Goal: Information Seeking & Learning: Find specific page/section

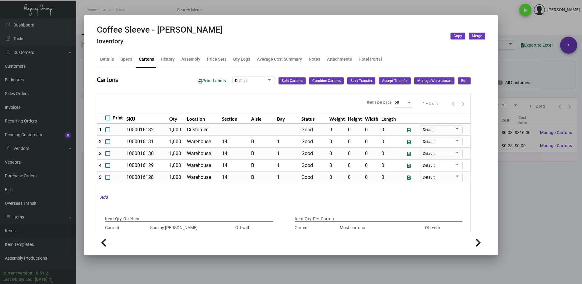
click at [521, 204] on div at bounding box center [291, 142] width 582 height 284
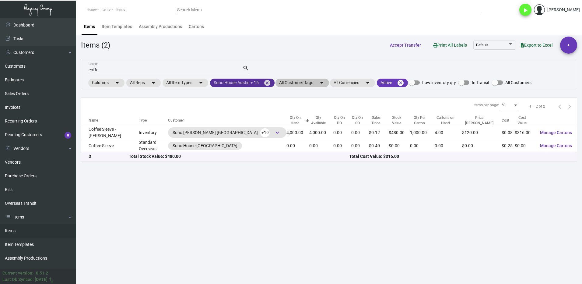
click at [271, 83] on mat-icon "cancel" at bounding box center [266, 82] width 7 height 7
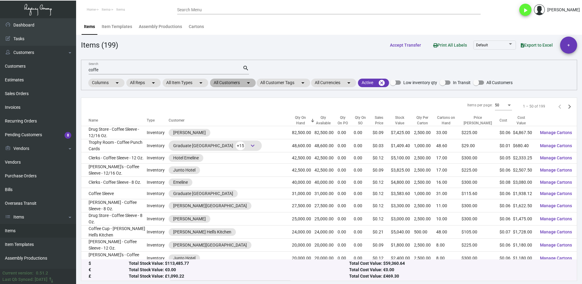
click at [229, 82] on mat-chip "All Customers arrow_drop_down" at bounding box center [233, 82] width 46 height 9
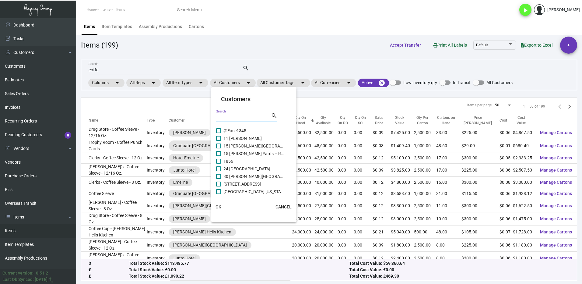
click at [239, 116] on input "Search" at bounding box center [243, 117] width 55 height 5
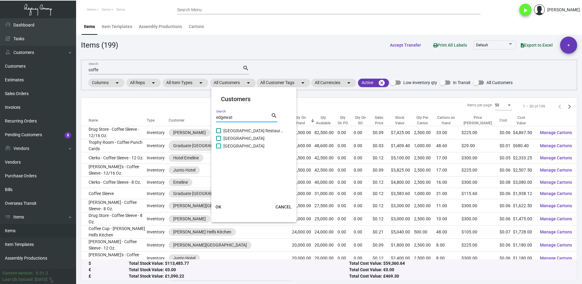
type input "edgewat"
click at [220, 146] on span at bounding box center [218, 145] width 5 height 5
click at [218, 148] on input "[GEOGRAPHIC_DATA]" at bounding box center [218, 148] width 0 height 0
checkbox input "true"
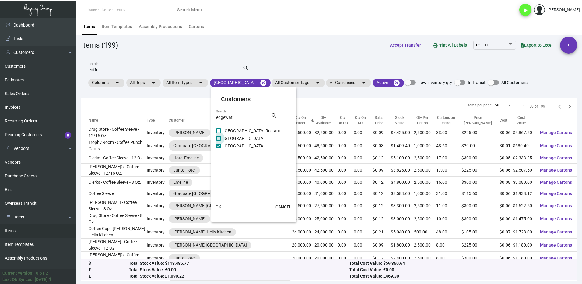
click at [220, 137] on span at bounding box center [218, 138] width 5 height 5
click at [218, 141] on input "[GEOGRAPHIC_DATA]" at bounding box center [218, 141] width 0 height 0
checkbox input "true"
click at [220, 132] on span at bounding box center [218, 130] width 5 height 5
click at [218, 133] on input "[GEOGRAPHIC_DATA] Restaurant and [GEOGRAPHIC_DATA]" at bounding box center [218, 133] width 0 height 0
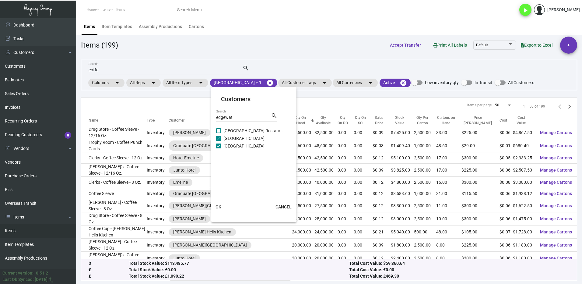
checkbox input "true"
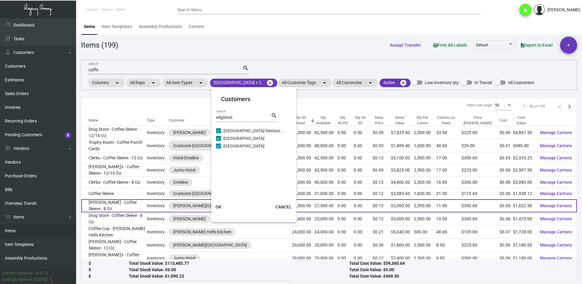
click at [225, 207] on button "OK" at bounding box center [218, 206] width 19 height 11
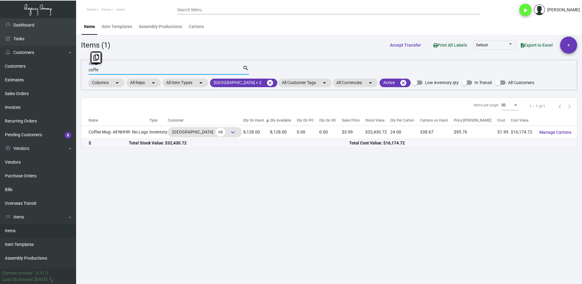
drag, startPoint x: 106, startPoint y: 70, endPoint x: 84, endPoint y: 75, distance: 22.4
click at [84, 75] on div "coffe Search search Columns arrow_drop_down All Reps arrow_drop_down All Item T…" at bounding box center [329, 75] width 496 height 30
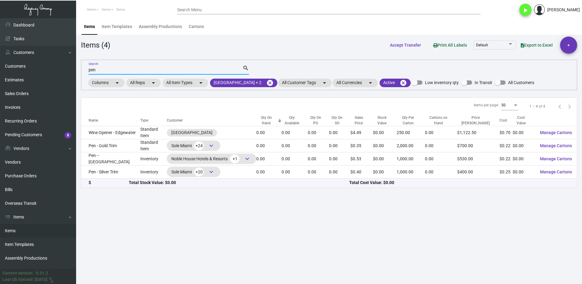
type input "pen"
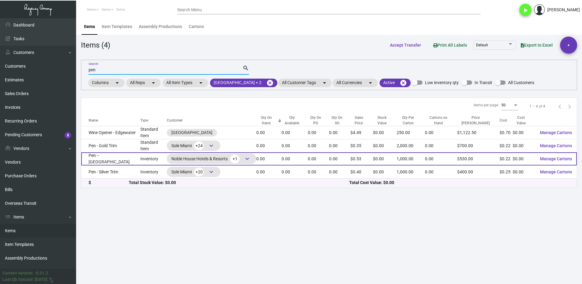
click at [124, 159] on td "Pen -- [GEOGRAPHIC_DATA]" at bounding box center [110, 158] width 59 height 13
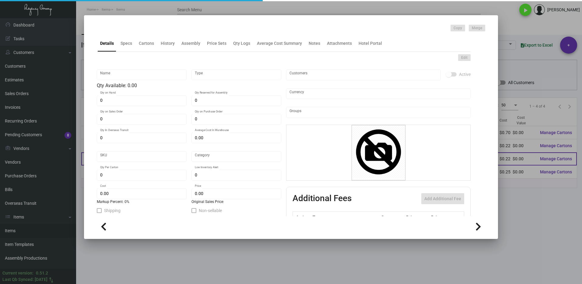
type input "Pen -- [GEOGRAPHIC_DATA]"
type input "Inventory"
type input "$ 0.22"
type input "Overseas"
type input "1,000"
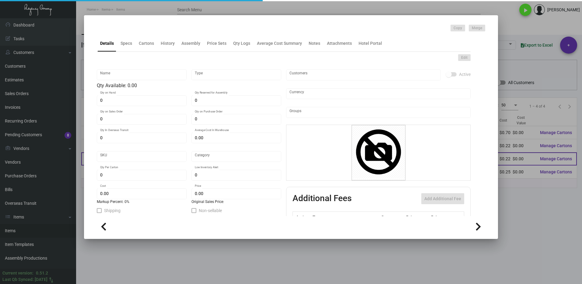
type input "$ 0.22"
type input "$ 0.53"
checkbox input "true"
type input "United States Dollar $"
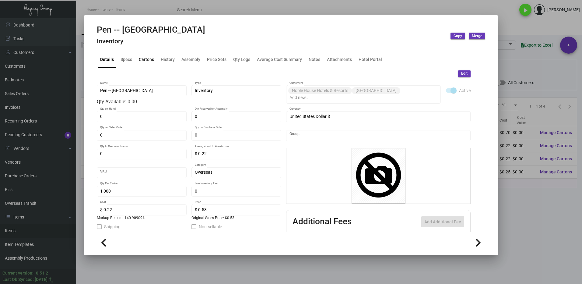
click at [146, 59] on div "Cartons" at bounding box center [146, 59] width 15 height 6
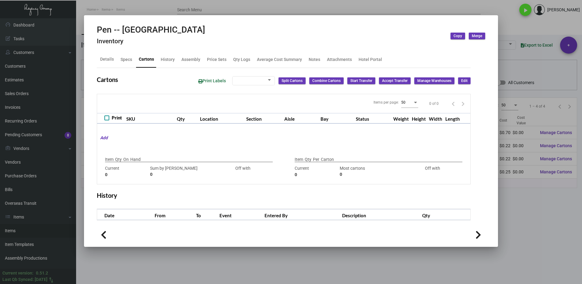
type input "3000"
type input "-3000"
type input "1,000"
type input "1000"
type input "0"
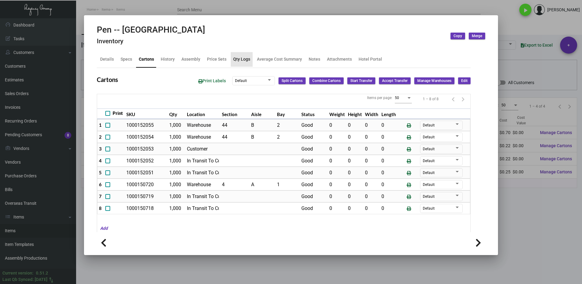
click at [234, 60] on div "Qty Logs" at bounding box center [241, 59] width 17 height 6
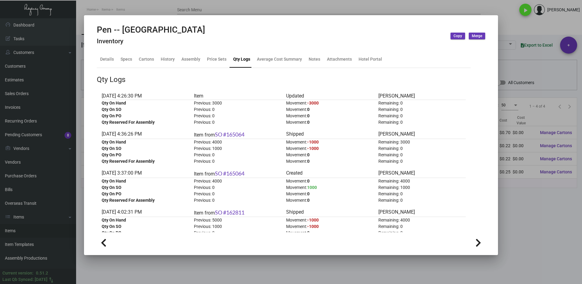
click at [533, 200] on div at bounding box center [291, 142] width 582 height 284
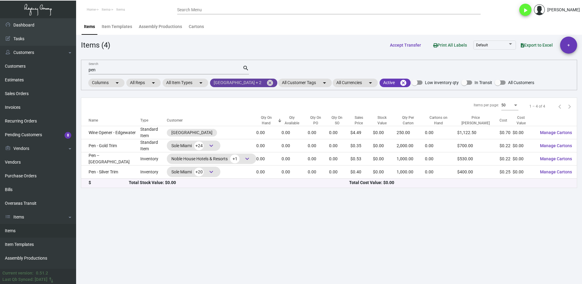
click at [271, 84] on mat-icon "cancel" at bounding box center [269, 82] width 7 height 7
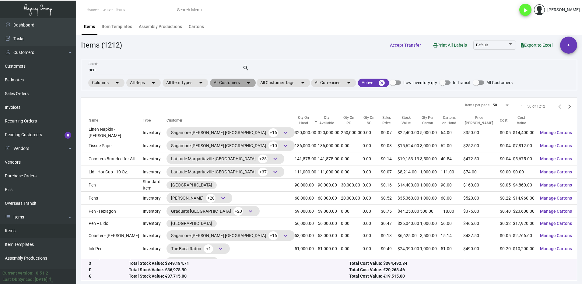
click at [222, 82] on mat-chip "All Customers arrow_drop_down" at bounding box center [233, 82] width 46 height 9
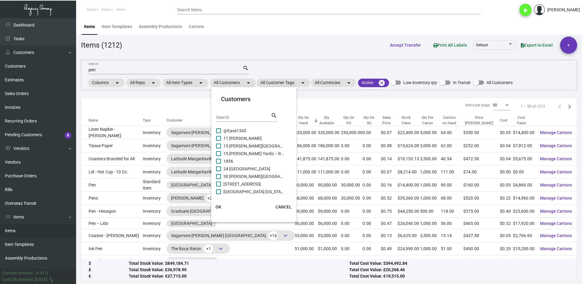
click at [231, 118] on input "Search" at bounding box center [243, 117] width 55 height 5
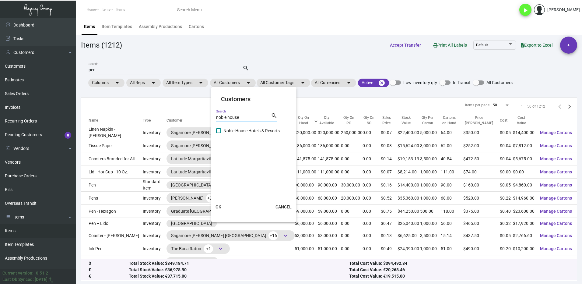
type input "noble house"
click at [221, 130] on span at bounding box center [218, 130] width 5 height 5
click at [218, 133] on input "Noble House Hotels & Resorts" at bounding box center [218, 133] width 0 height 0
checkbox input "true"
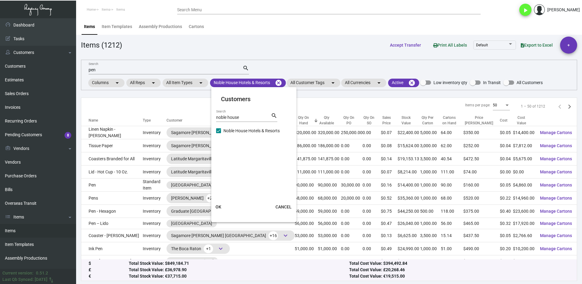
click at [218, 205] on span "OK" at bounding box center [218, 206] width 6 height 5
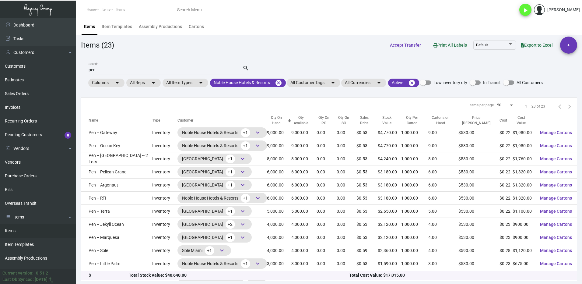
click at [103, 69] on input "pen" at bounding box center [166, 70] width 154 height 5
type input "p"
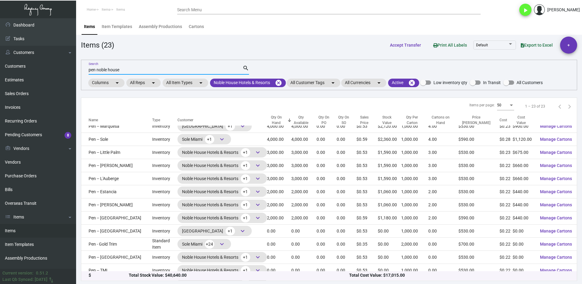
scroll to position [122, 0]
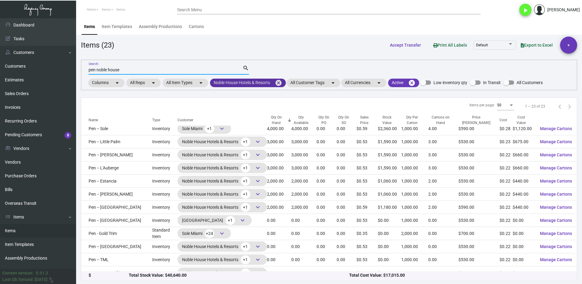
type input "pen noble house"
click at [256, 82] on mat-chip "Noble House Hotels & Resorts cancel" at bounding box center [248, 82] width 76 height 9
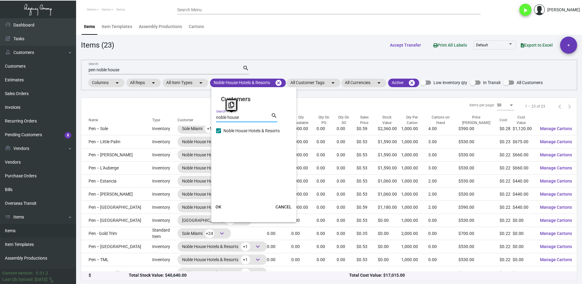
drag, startPoint x: 245, startPoint y: 118, endPoint x: 204, endPoint y: 125, distance: 42.0
click at [206, 125] on div "Customers noble house Search search Noble House Hotels & Resorts OK CANCEL" at bounding box center [291, 142] width 582 height 284
type input "g"
checkbox input "false"
type input "edgewat"
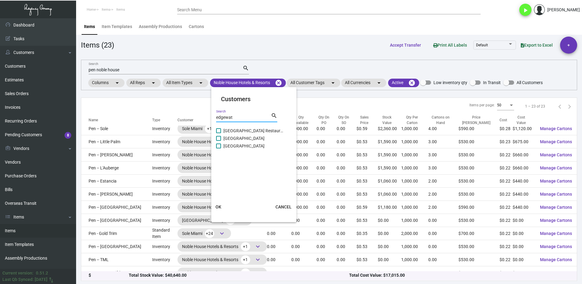
click at [220, 143] on span at bounding box center [218, 145] width 5 height 5
click at [218, 148] on input "[GEOGRAPHIC_DATA]" at bounding box center [218, 148] width 0 height 0
checkbox input "true"
click at [218, 204] on button "OK" at bounding box center [218, 206] width 19 height 11
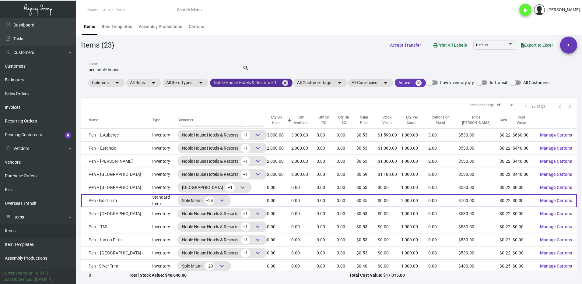
scroll to position [156, 0]
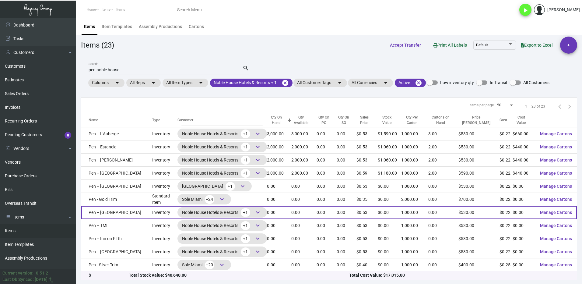
click at [254, 213] on span "keyboard_arrow_down" at bounding box center [257, 211] width 7 height 7
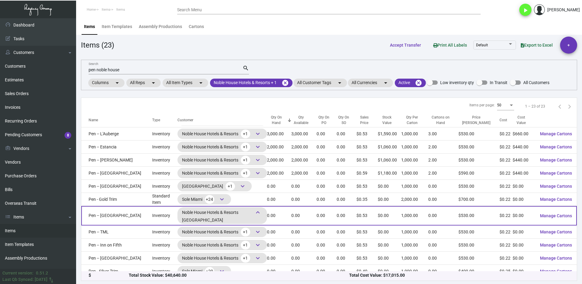
click at [254, 213] on span "keyboard_arrow_down" at bounding box center [257, 211] width 7 height 7
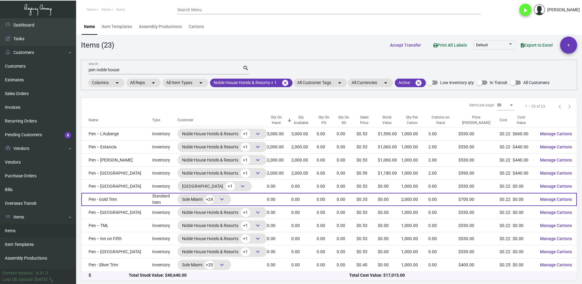
click at [134, 200] on td "Pen - Gold Trim" at bounding box center [116, 199] width 71 height 13
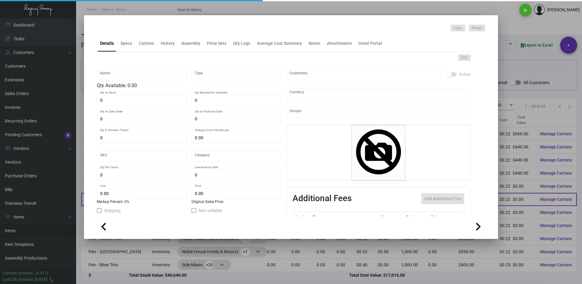
type input "Pen - Gold Trim"
type input "Standard Item"
type input "$ 0.864"
type input "Standard"
type input "2,000"
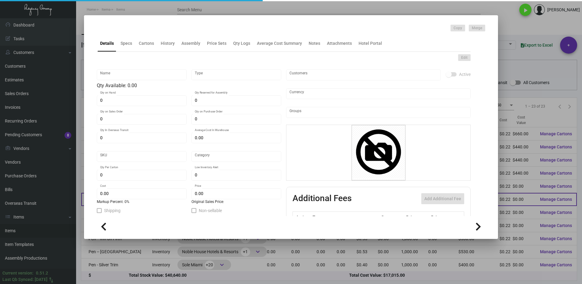
type input "$ 0.222"
type input "$ 0.35"
checkbox input "true"
type input "United States Dollar $"
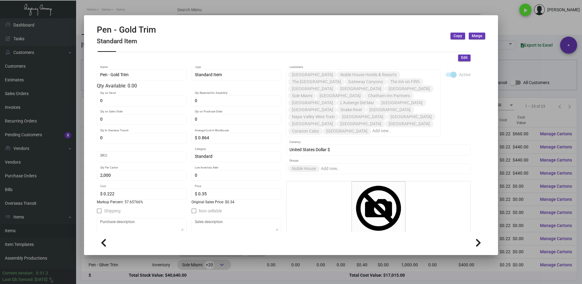
scroll to position [30, 0]
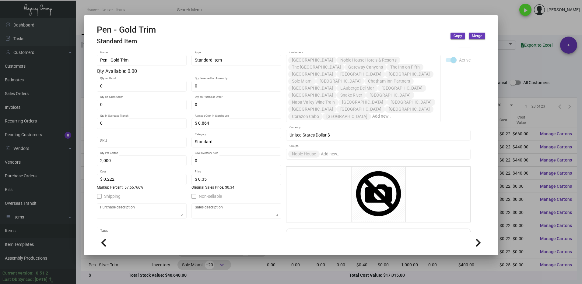
click at [517, 53] on div at bounding box center [291, 142] width 582 height 284
